Goal: Navigation & Orientation: Understand site structure

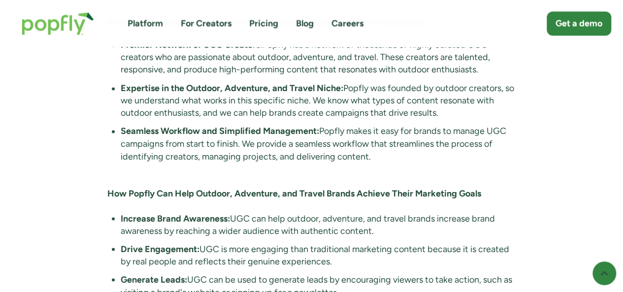
scroll to position [985, 0]
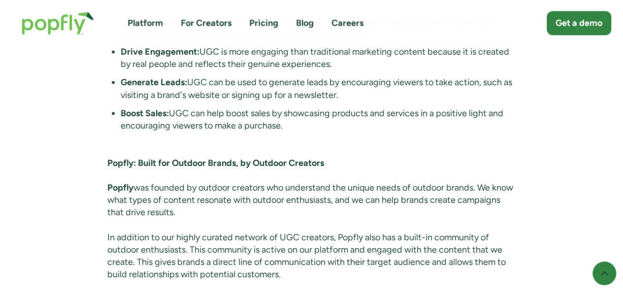
click at [265, 27] on link "Pricing" at bounding box center [263, 23] width 29 height 12
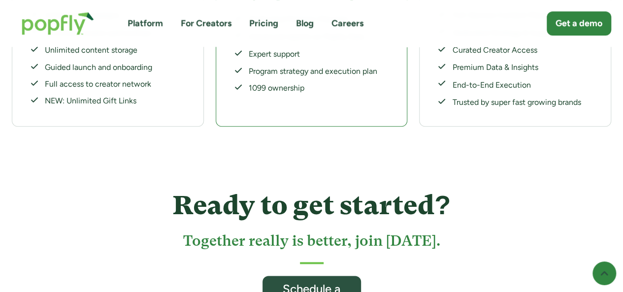
scroll to position [443, 0]
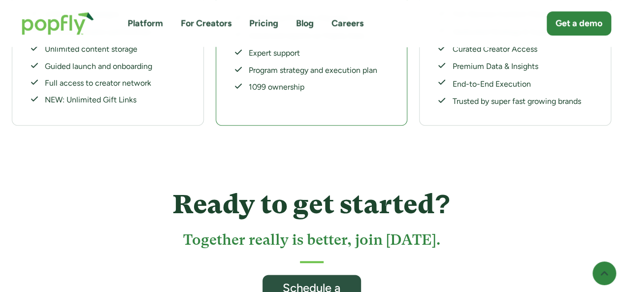
click at [208, 24] on link "For Creators" at bounding box center [206, 23] width 51 height 12
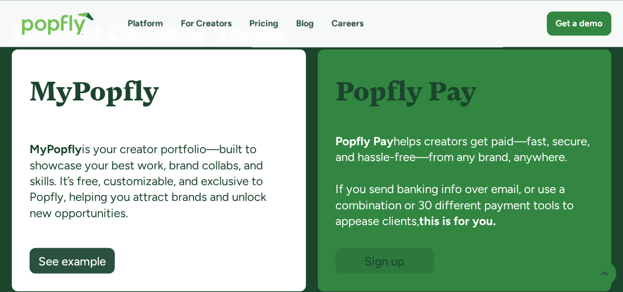
scroll to position [837, 0]
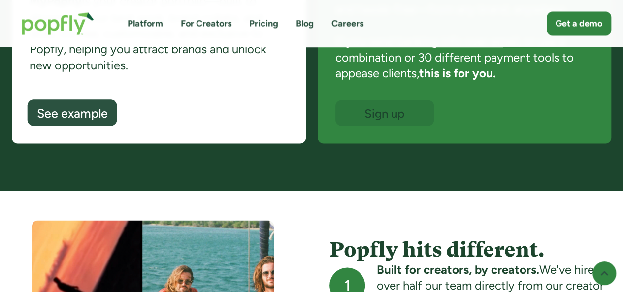
click at [83, 107] on div "See example" at bounding box center [72, 113] width 71 height 13
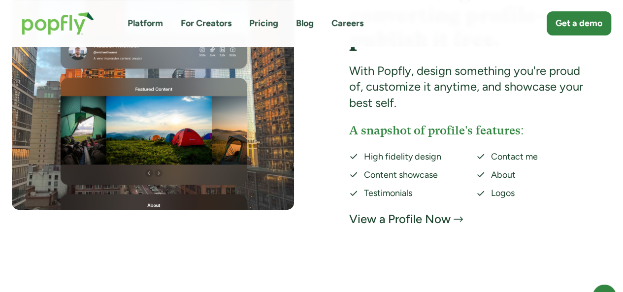
scroll to position [1906, 0]
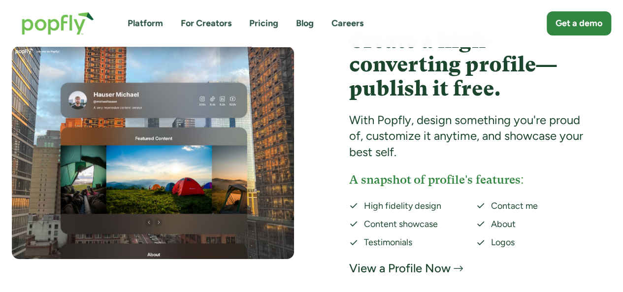
click at [220, 28] on link "For Creators" at bounding box center [206, 23] width 51 height 12
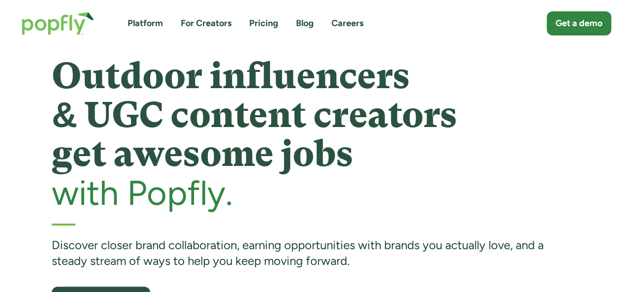
click at [307, 19] on link "Blog" at bounding box center [305, 23] width 18 height 12
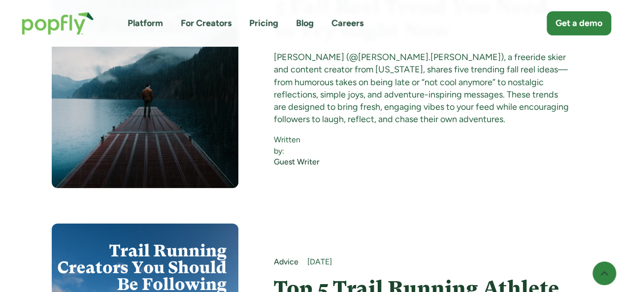
scroll to position [1576, 0]
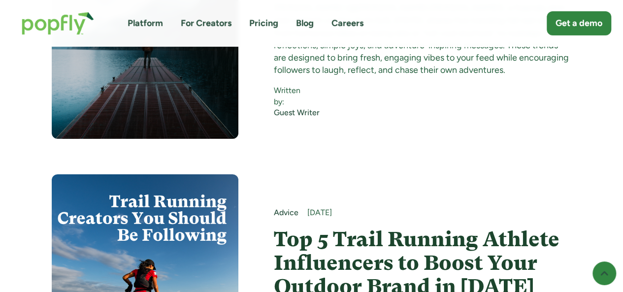
click at [355, 21] on link "Careers" at bounding box center [347, 23] width 32 height 12
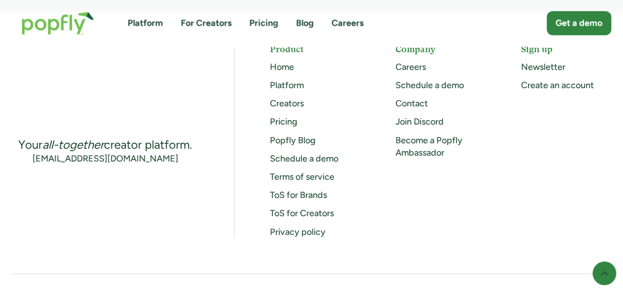
scroll to position [1125, 0]
